Goal: Entertainment & Leisure: Consume media (video, audio)

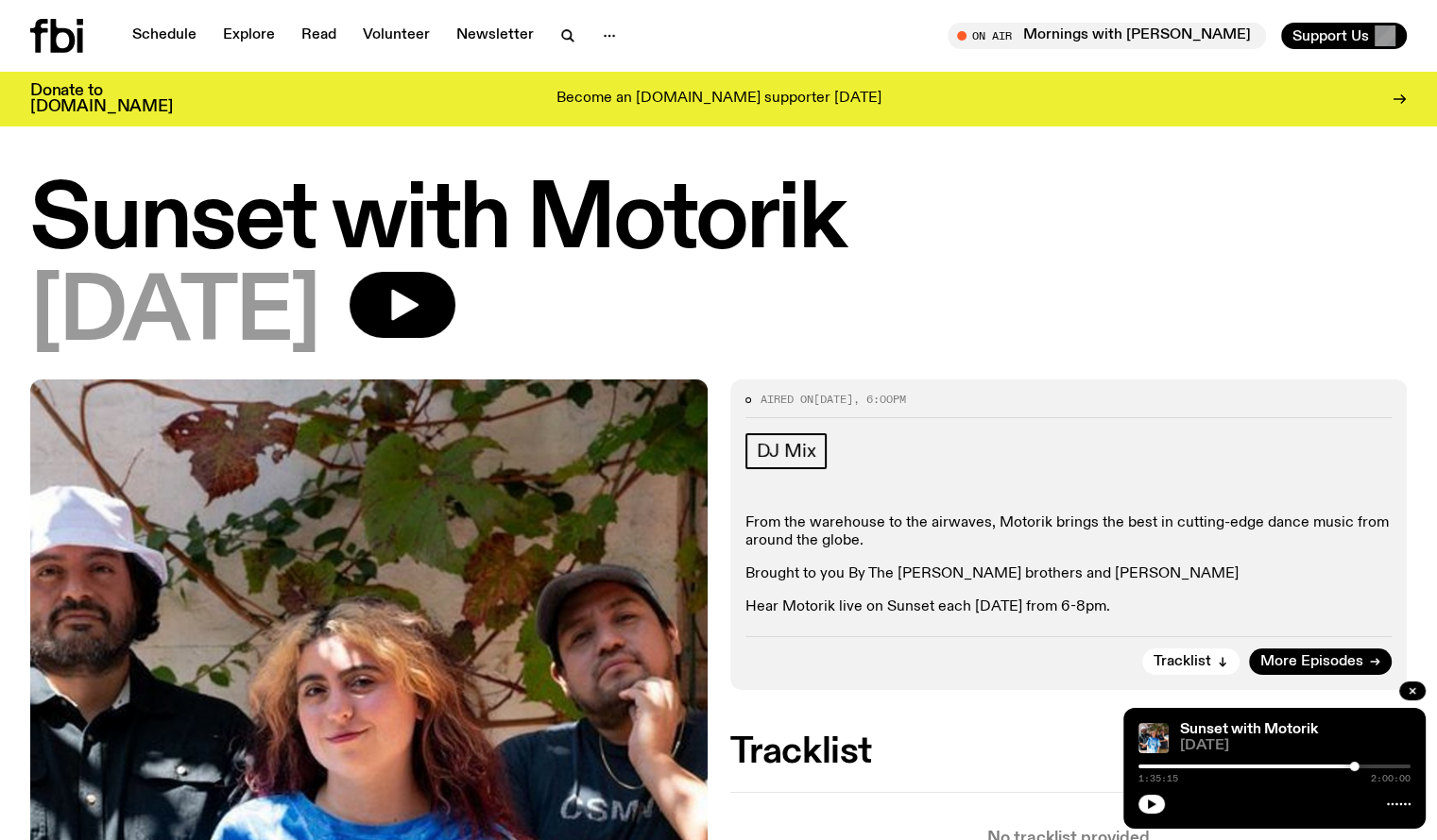
click at [1206, 765] on div at bounding box center [1219, 767] width 272 height 4
click at [1157, 803] on icon "button" at bounding box center [1152, 805] width 12 height 12
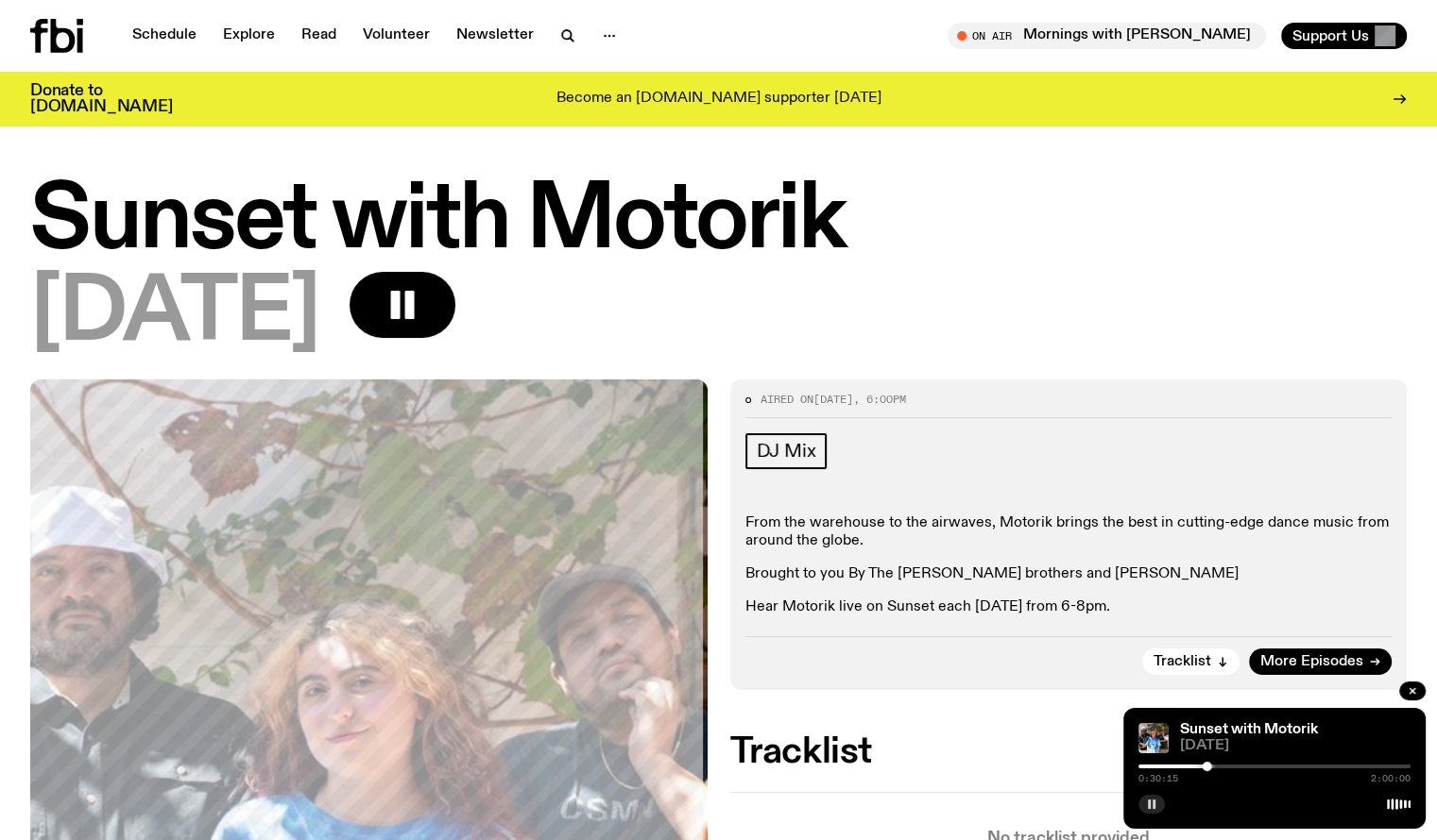
click at [1162, 766] on div at bounding box center [1071, 767] width 272 height 4
click at [1159, 765] on div at bounding box center [1162, 767] width 10 height 10
click at [1155, 765] on div at bounding box center [1159, 767] width 10 height 10
click at [1155, 802] on rect "button" at bounding box center [1154, 805] width 3 height 10
